Goal: Information Seeking & Learning: Learn about a topic

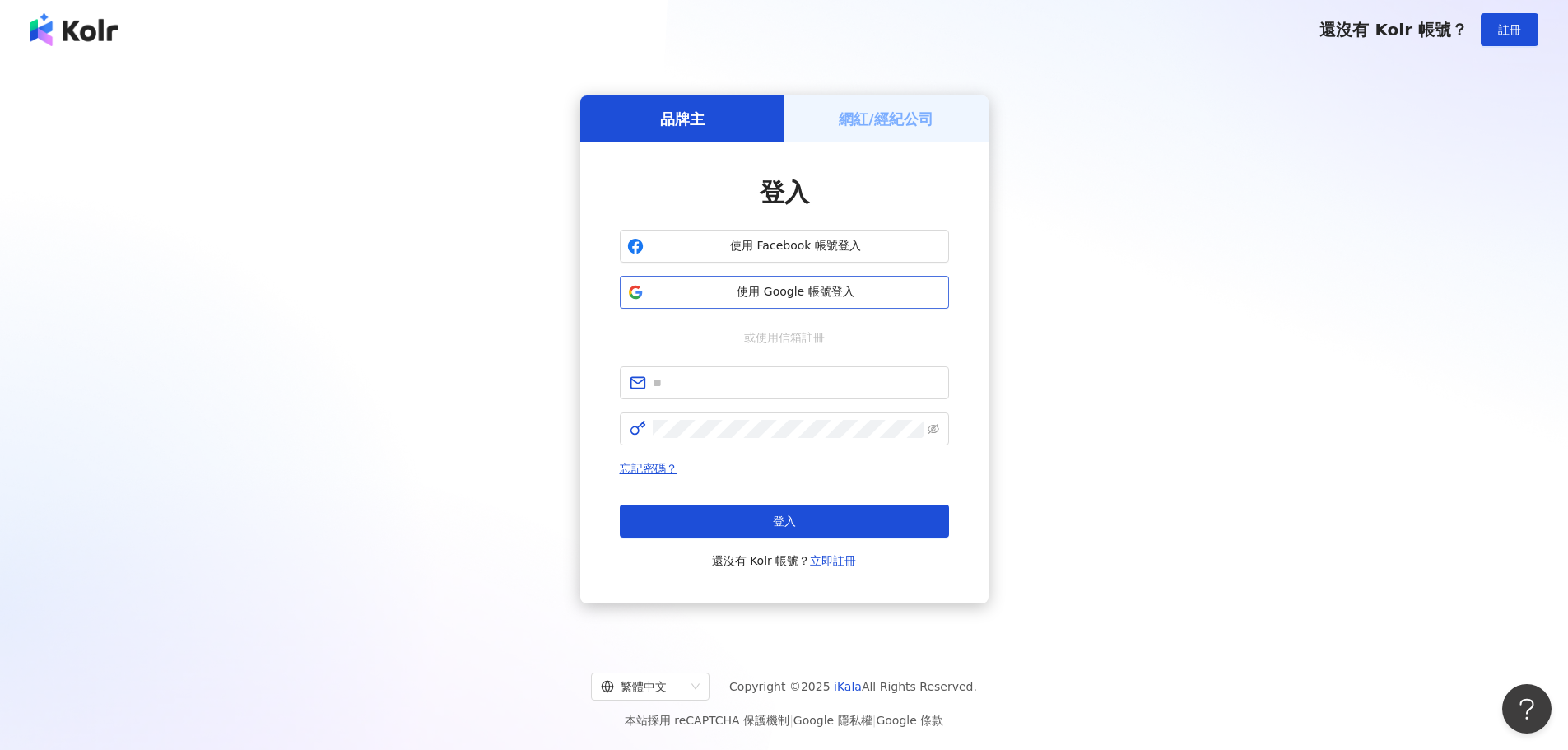
click at [811, 295] on span "使用 Google 帳號登入" at bounding box center [796, 293] width 292 height 16
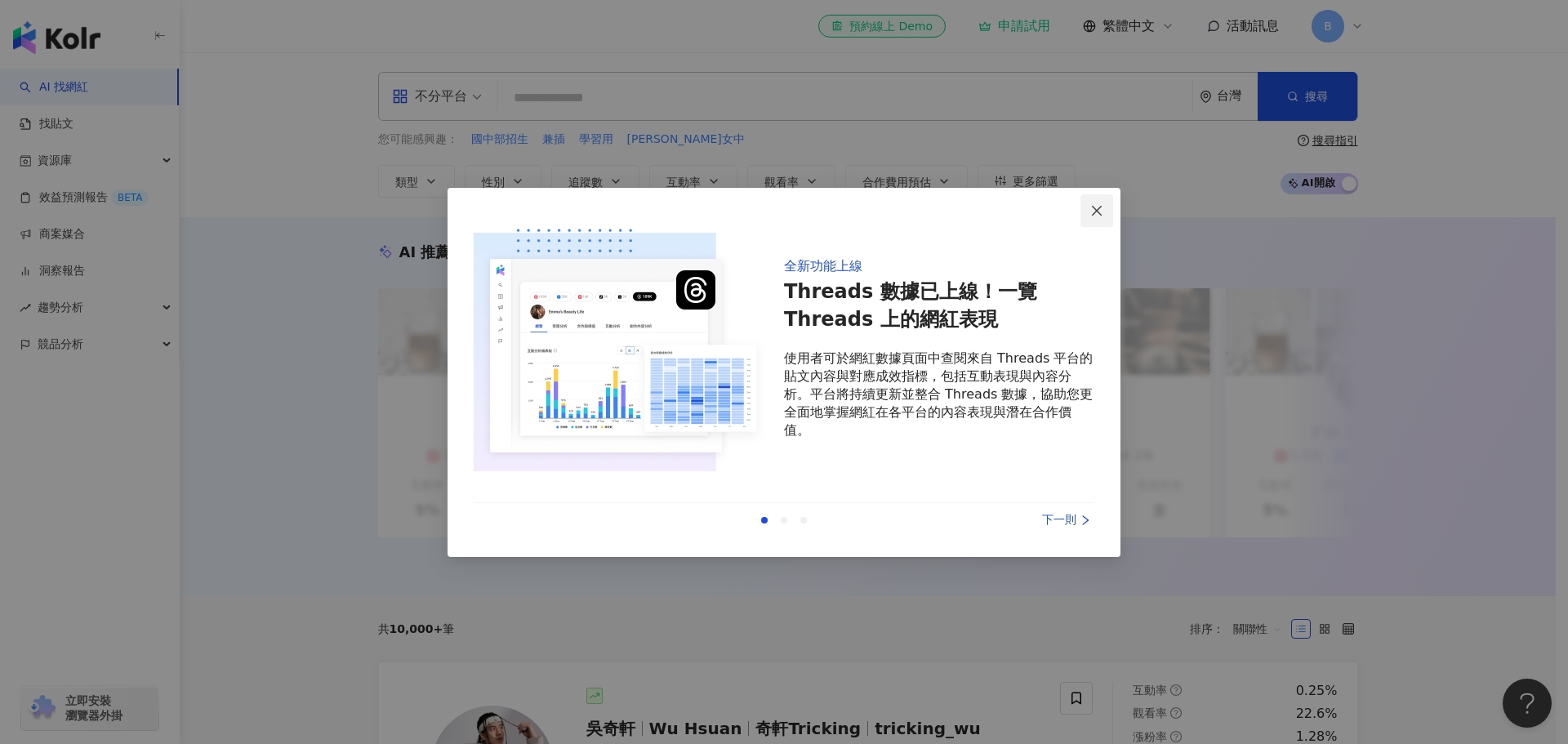
click at [1106, 208] on span "Close" at bounding box center [1097, 211] width 33 height 13
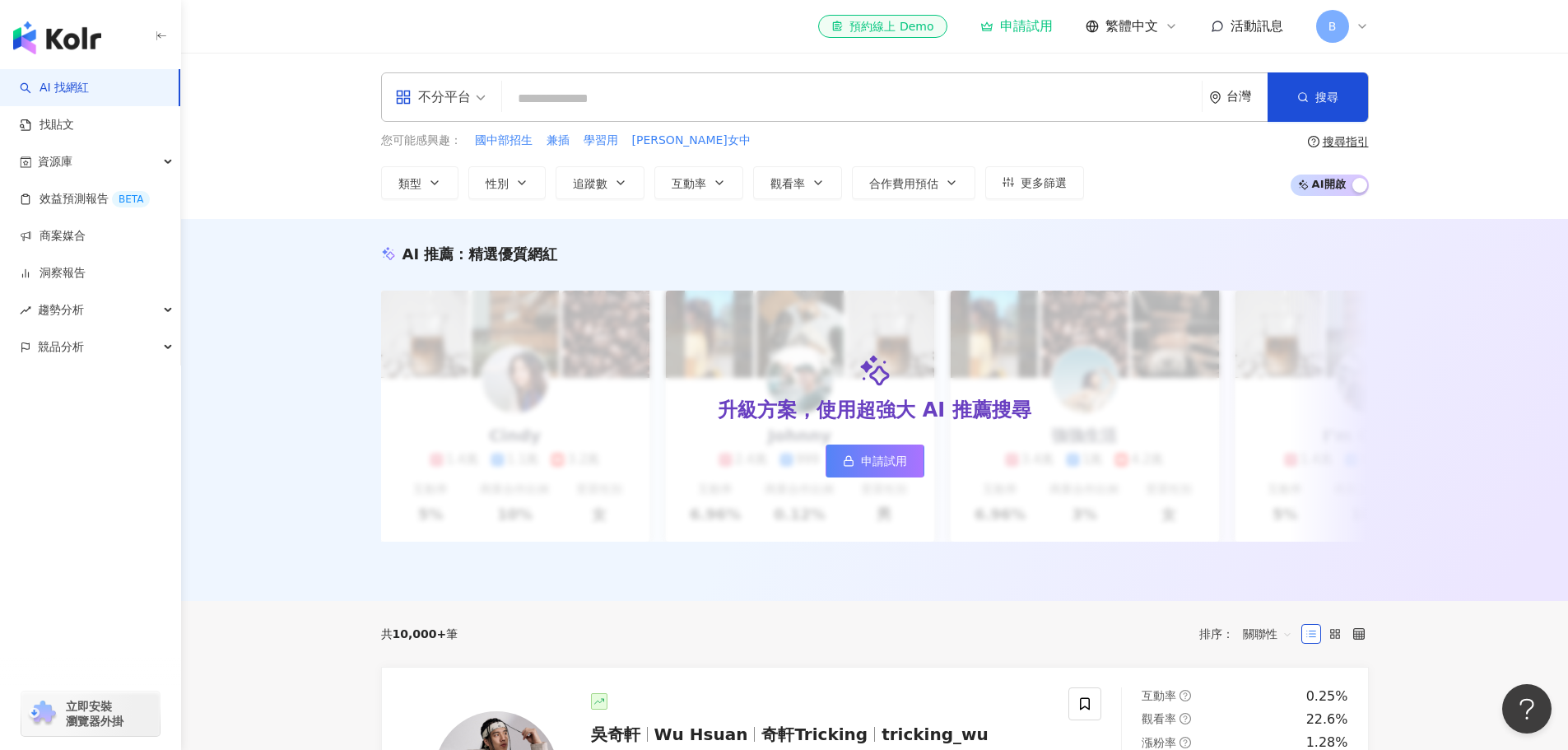
click at [690, 104] on input "search" at bounding box center [851, 99] width 686 height 31
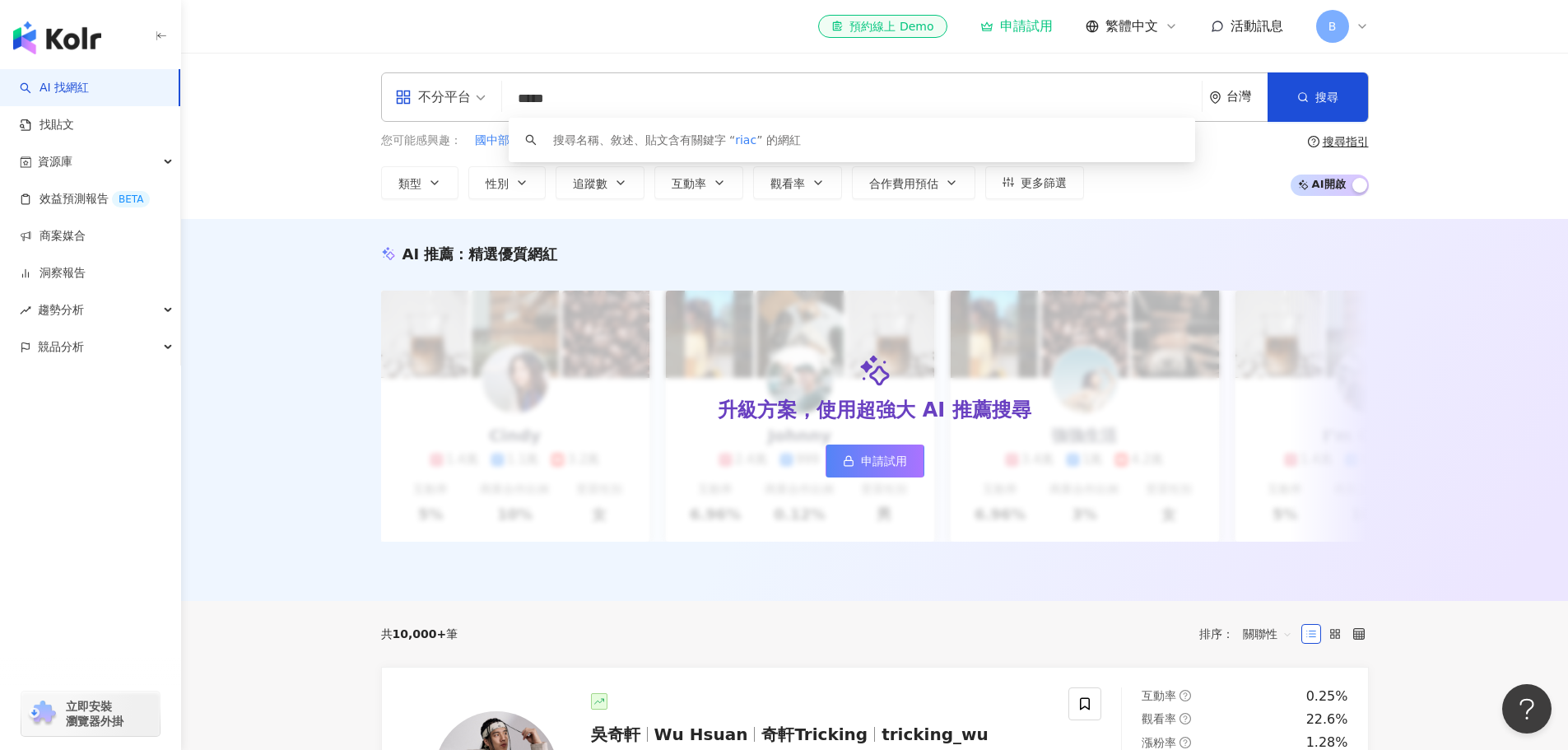
type input "******"
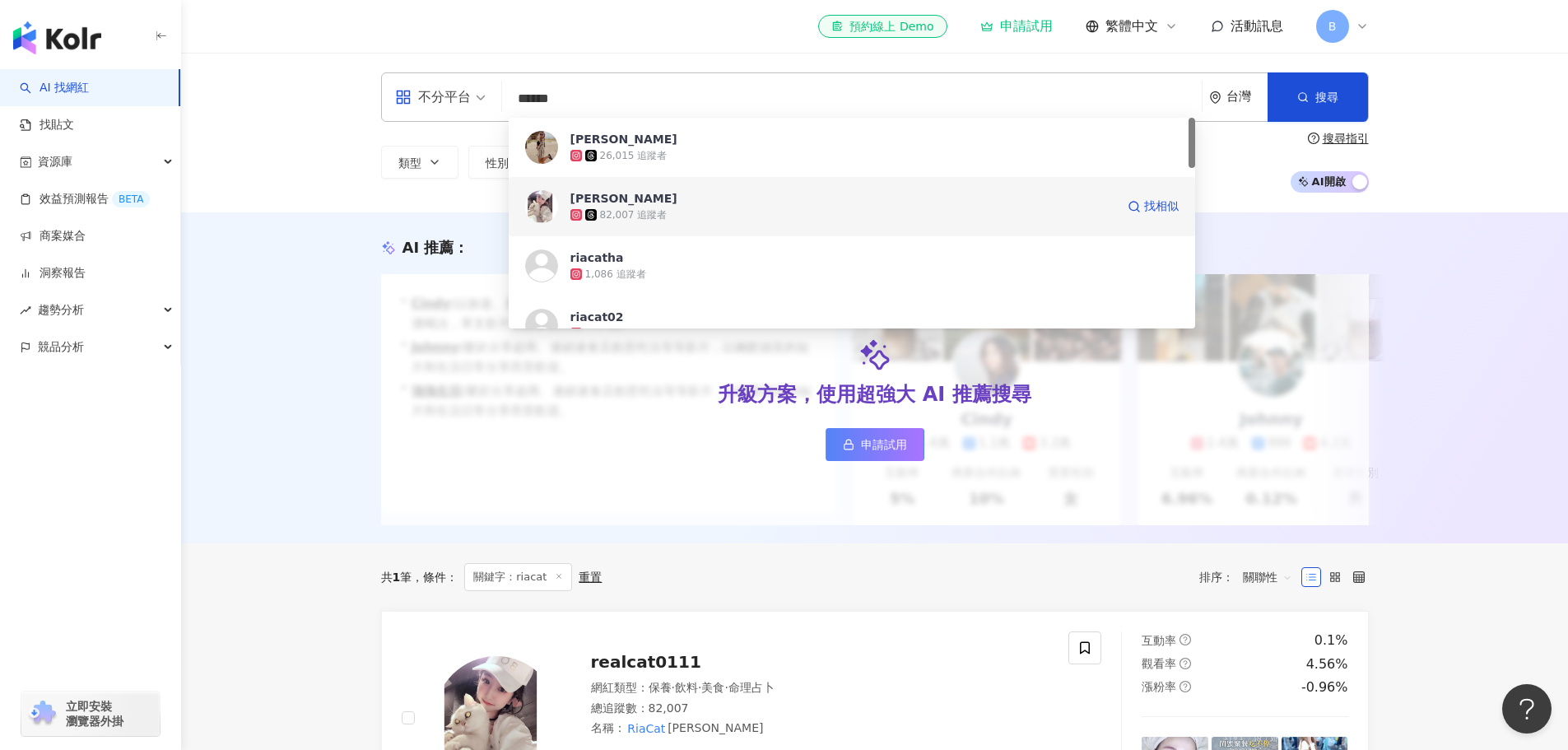
click at [665, 209] on div "82,007 追蹤者" at bounding box center [842, 215] width 545 height 16
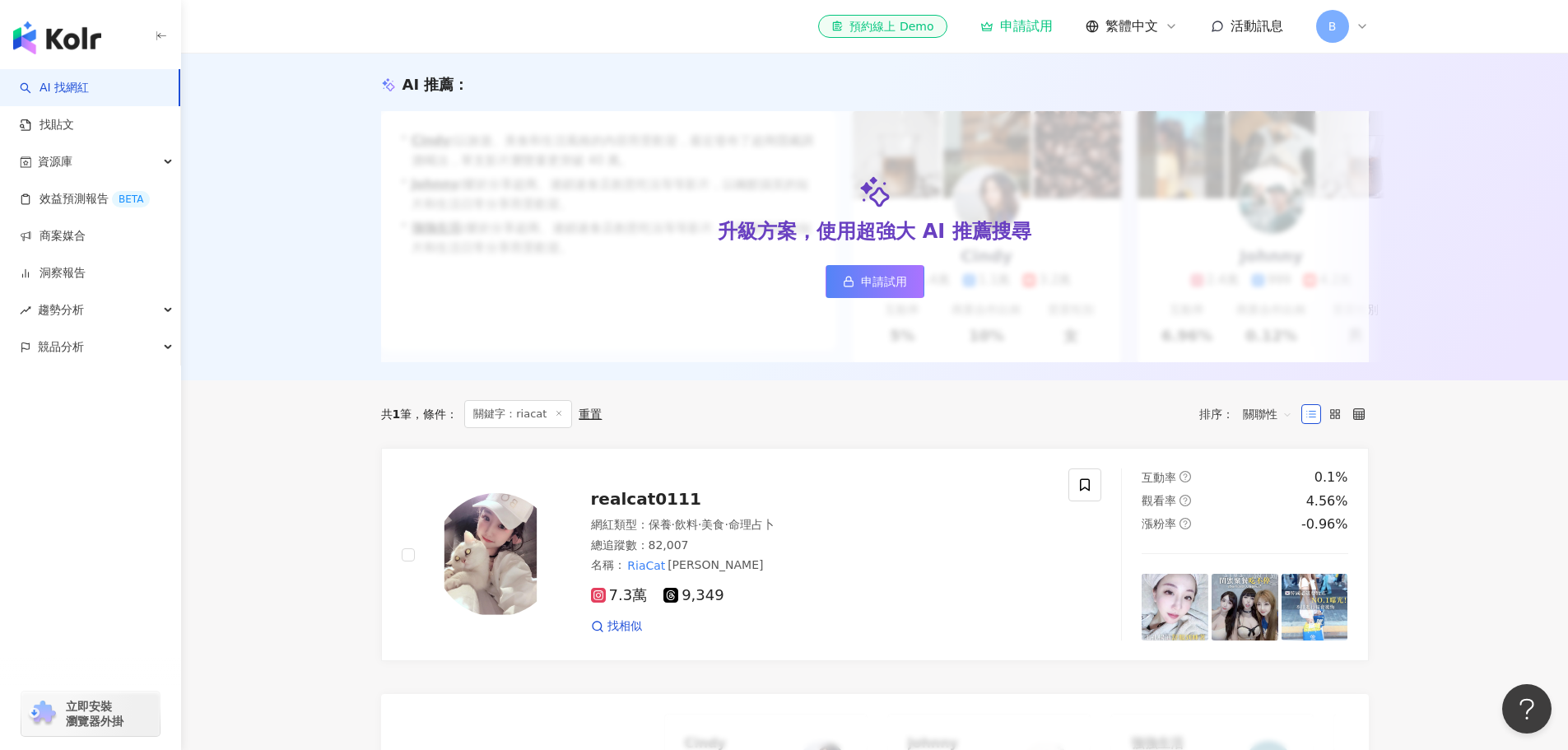
scroll to position [165, 0]
click at [698, 602] on span "9,349" at bounding box center [694, 593] width 61 height 17
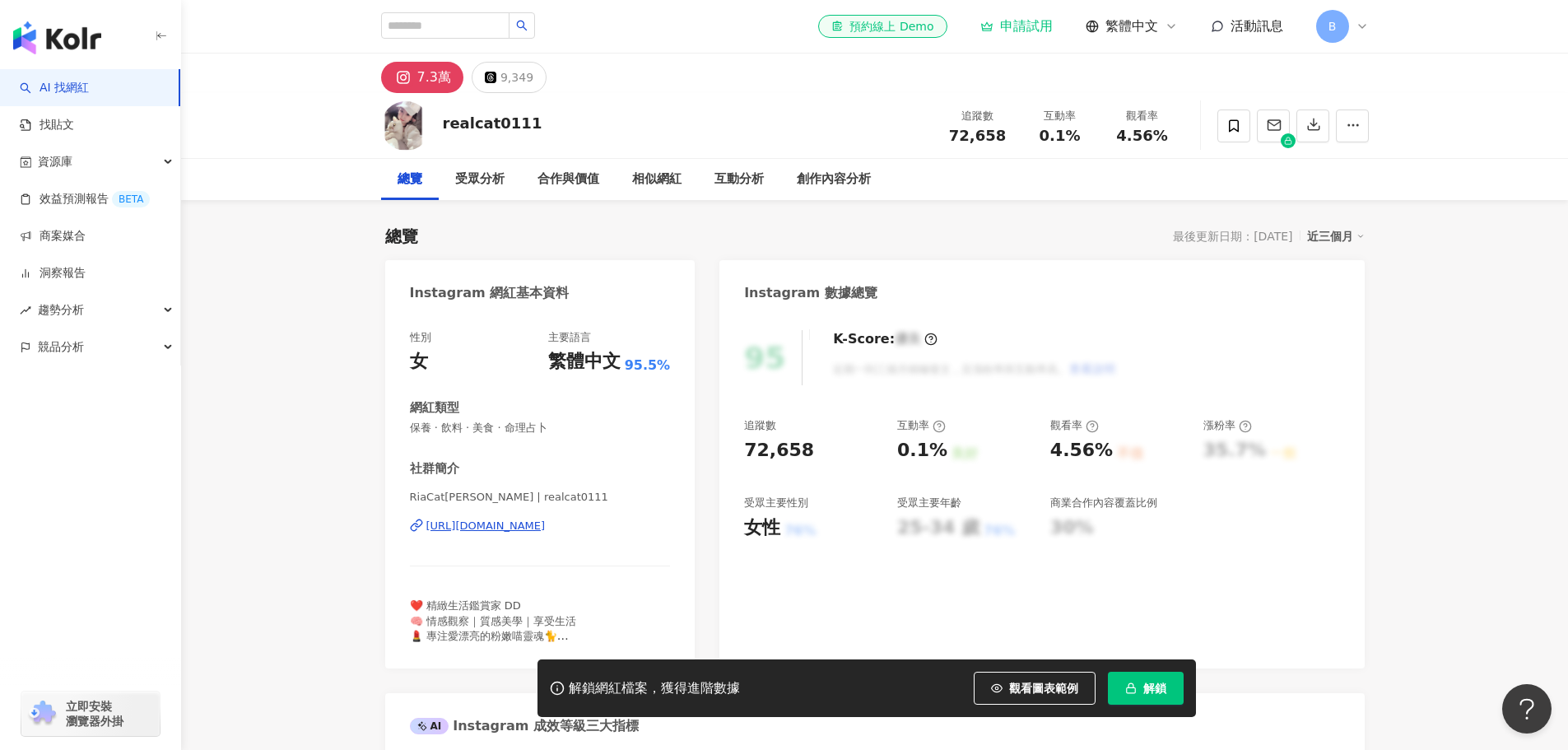
click at [1149, 686] on span "解鎖" at bounding box center [1155, 688] width 23 height 13
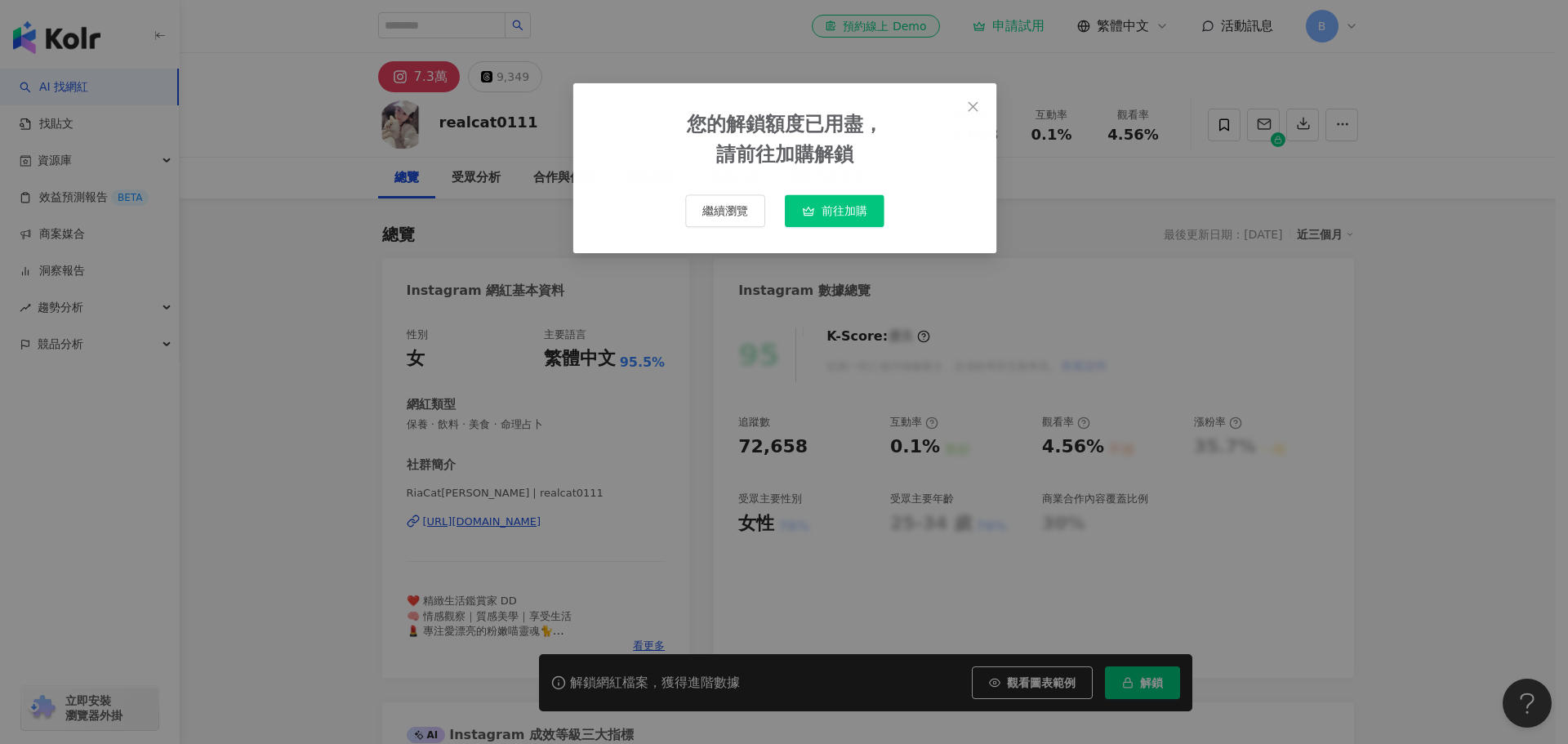
click at [848, 209] on span "前往加購" at bounding box center [844, 210] width 46 height 13
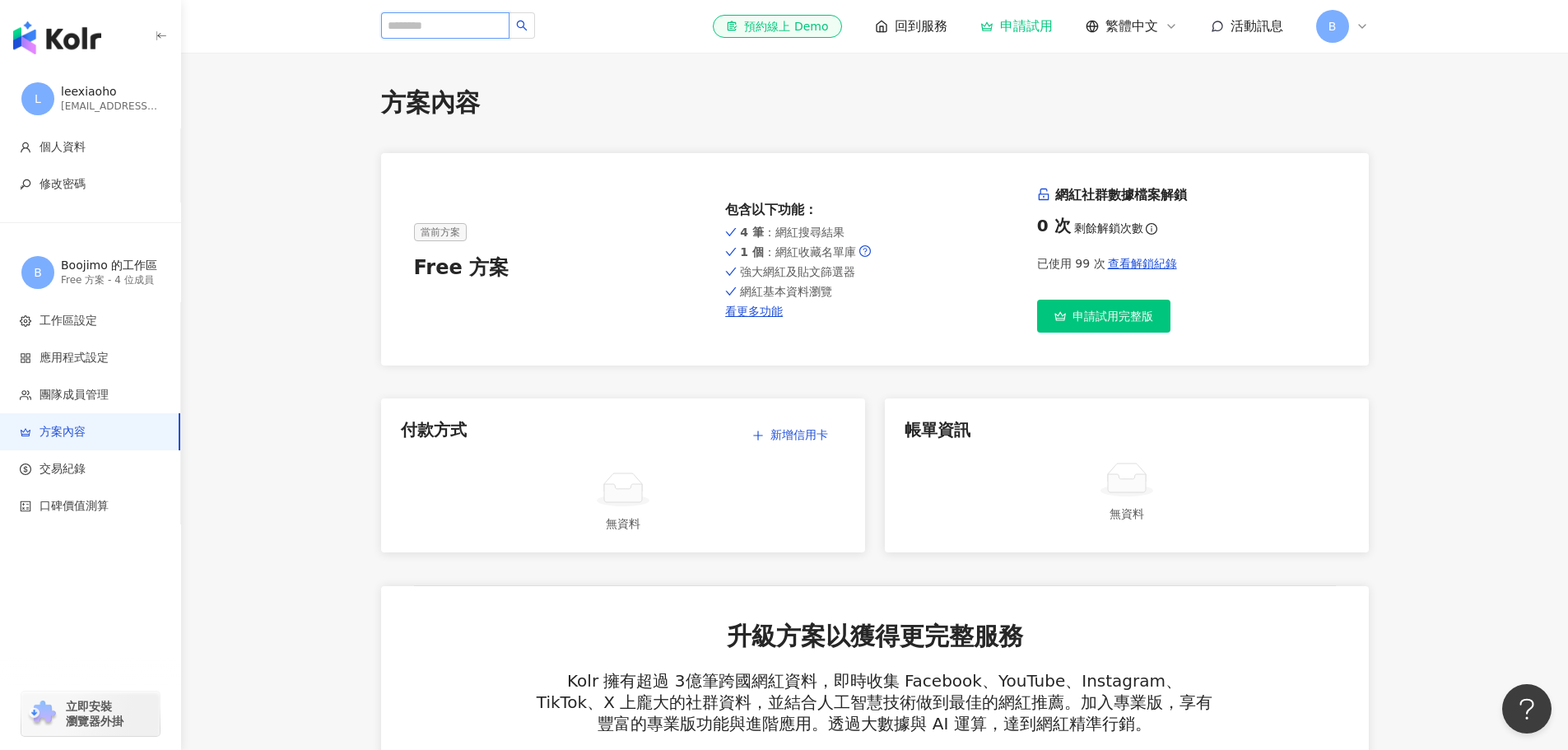
click at [461, 26] on input "search" at bounding box center [446, 26] width 129 height 26
type input "******"
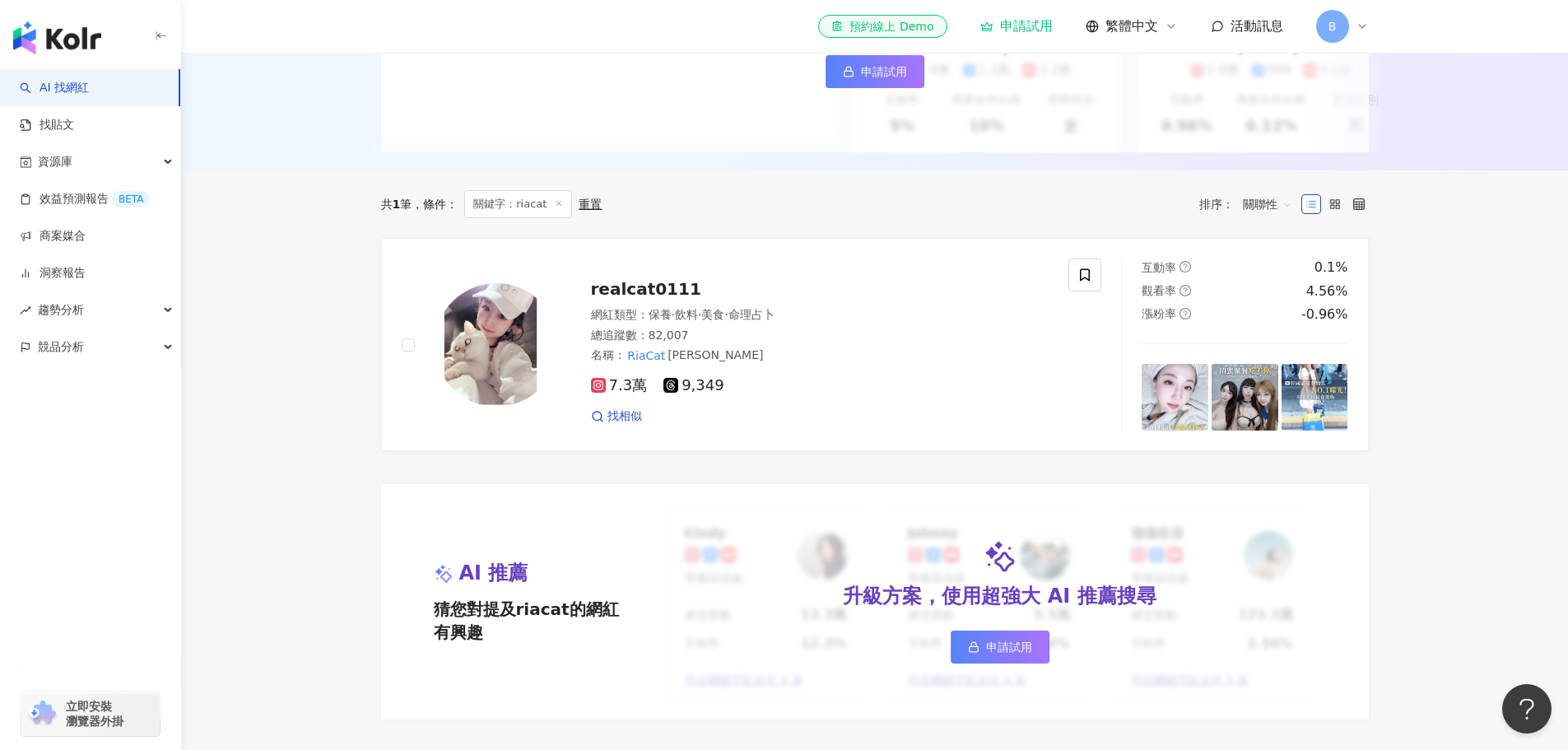
scroll to position [412, 0]
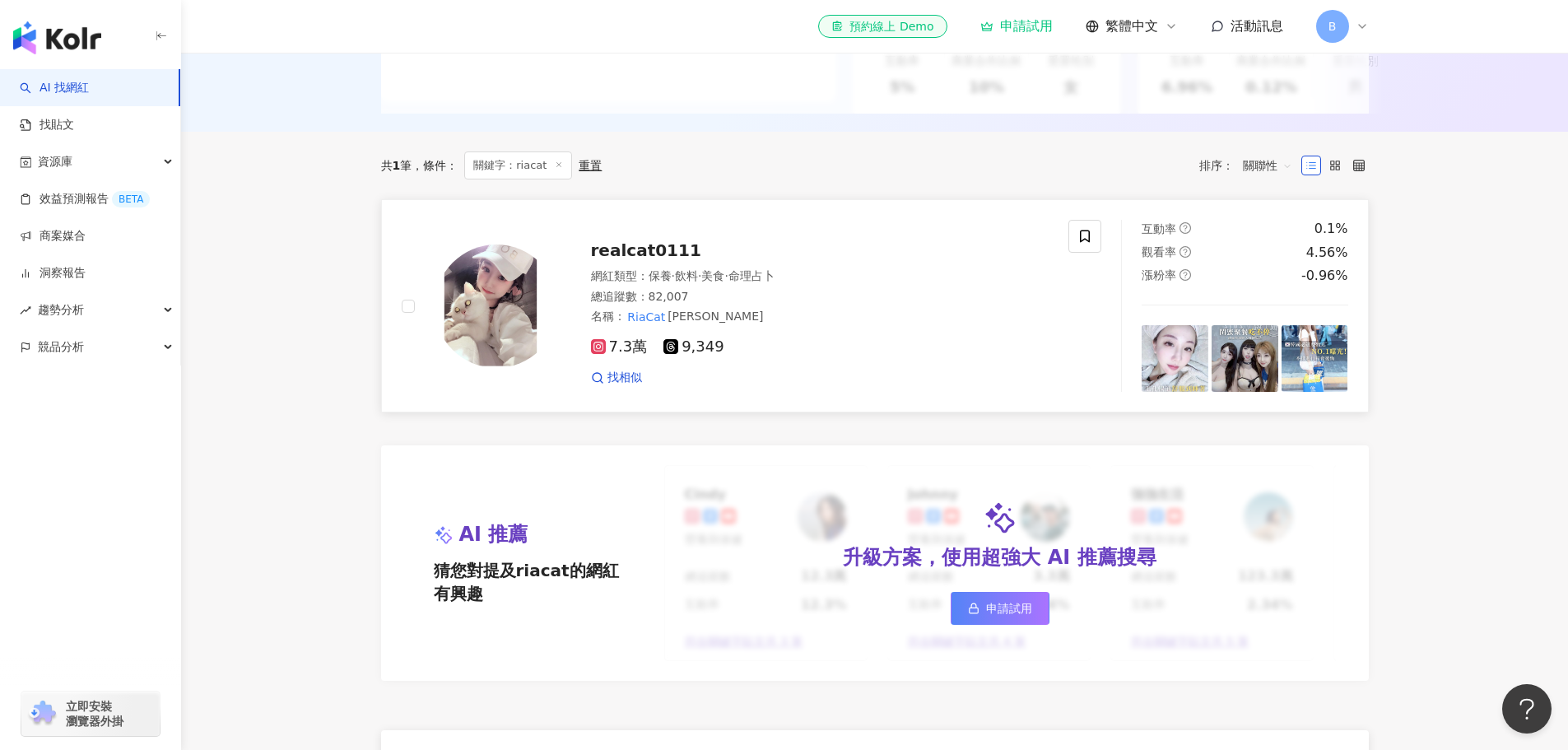
click at [798, 346] on div "7.3萬 9,349 找相似" at bounding box center [820, 356] width 458 height 61
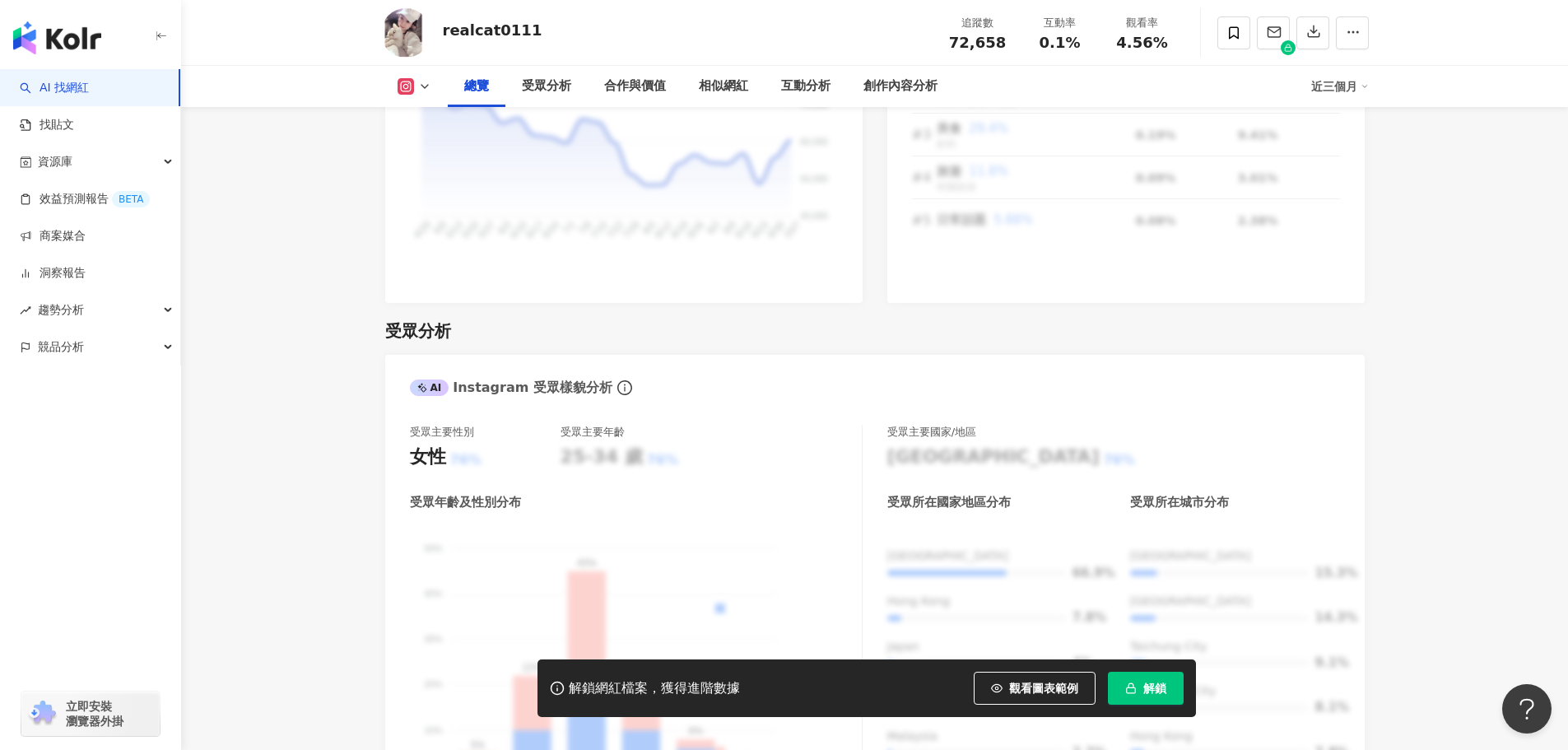
scroll to position [823, 0]
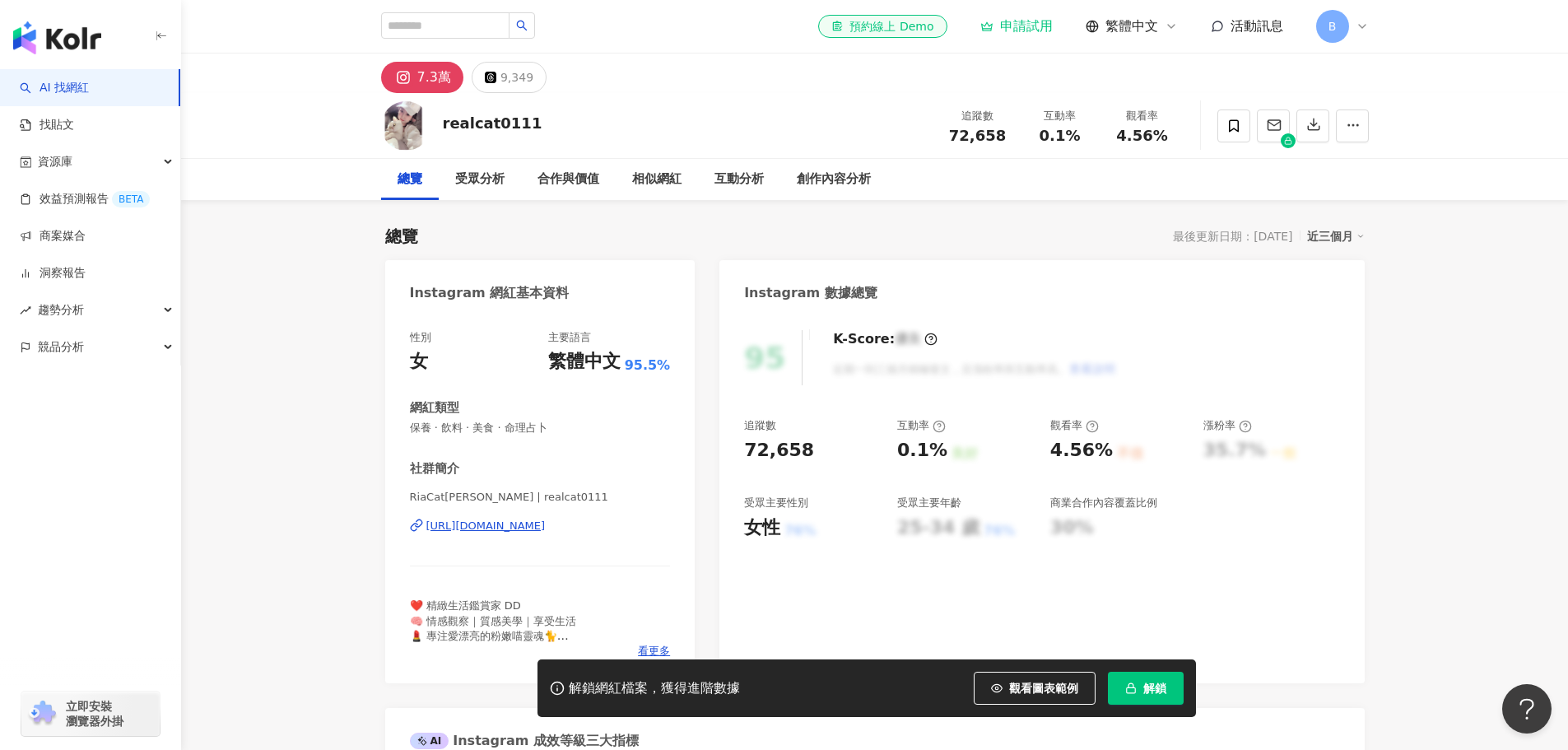
click at [543, 527] on div "[URL][DOMAIN_NAME]" at bounding box center [485, 526] width 119 height 15
